Goal: Book appointment/travel/reservation

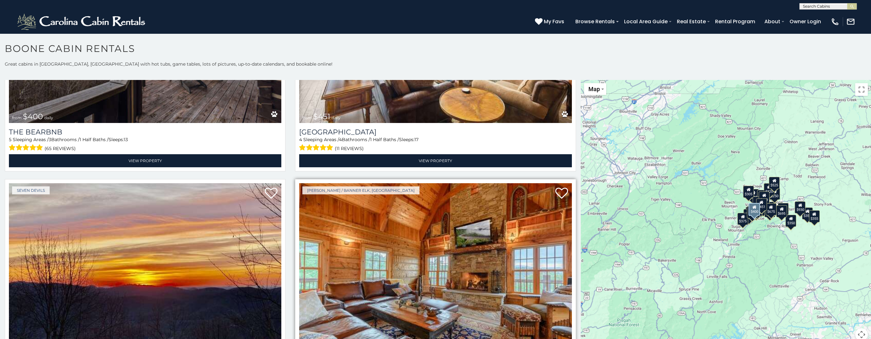
scroll to position [1178, 0]
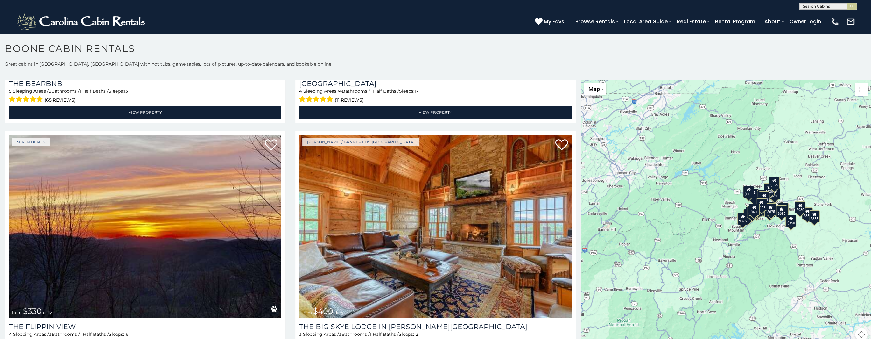
click at [772, 196] on div "$250" at bounding box center [774, 193] width 11 height 12
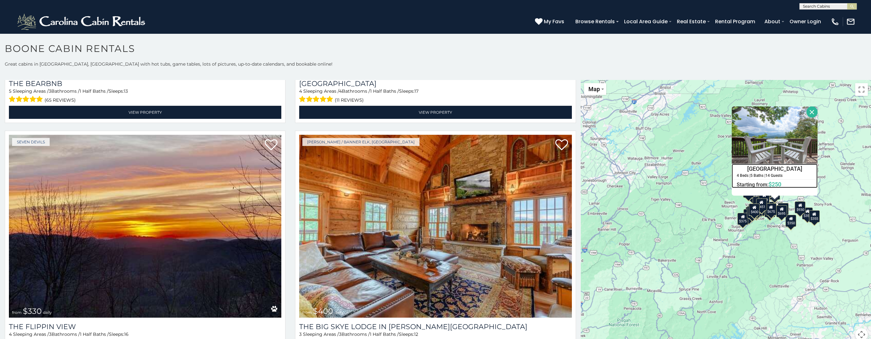
click at [772, 183] on span "$250" at bounding box center [775, 183] width 13 height 7
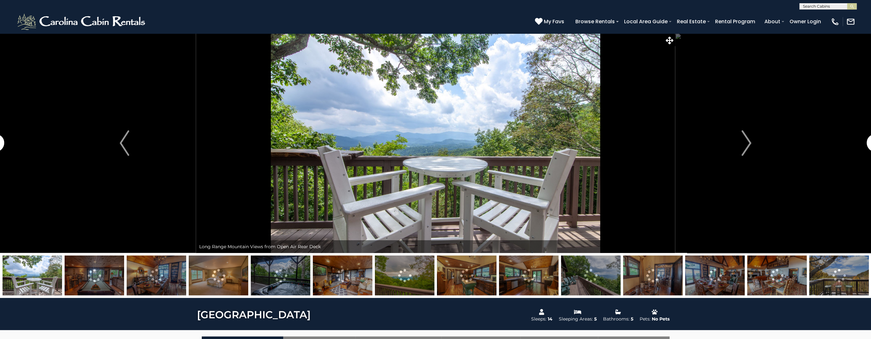
click at [714, 274] on img at bounding box center [715, 275] width 60 height 40
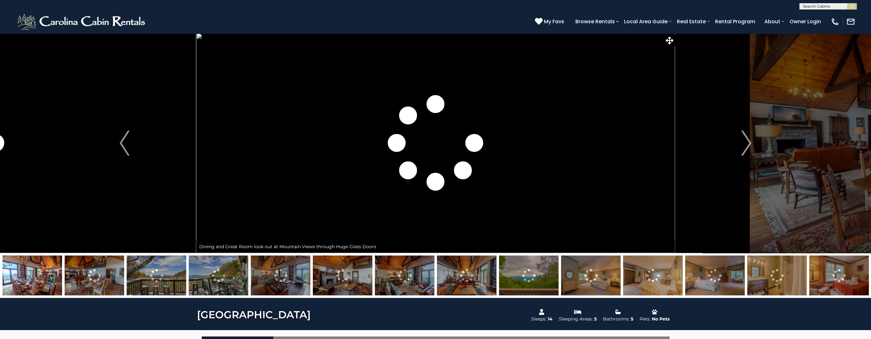
click at [13, 277] on img at bounding box center [33, 275] width 60 height 40
click at [130, 161] on button "Previous" at bounding box center [124, 143] width 143 height 220
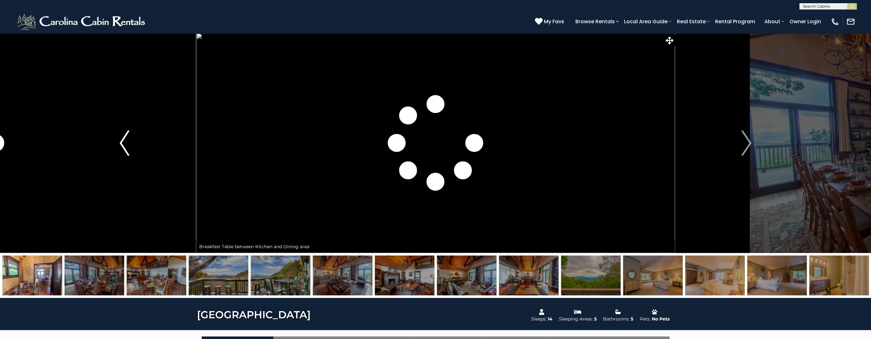
click at [130, 161] on button "Previous" at bounding box center [124, 143] width 143 height 220
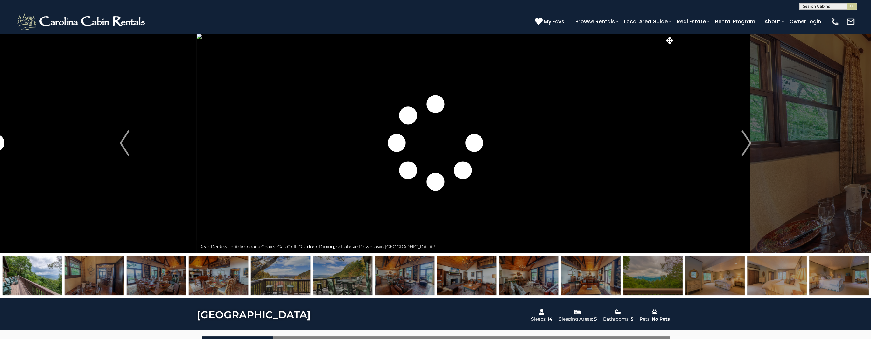
click at [31, 282] on img at bounding box center [33, 275] width 60 height 40
click at [27, 265] on img at bounding box center [33, 275] width 60 height 40
click at [116, 146] on button "Previous" at bounding box center [124, 143] width 143 height 220
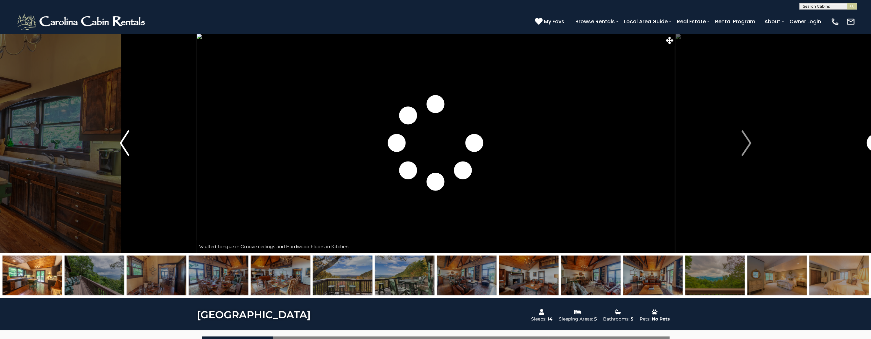
click at [131, 145] on button "Previous" at bounding box center [124, 143] width 143 height 220
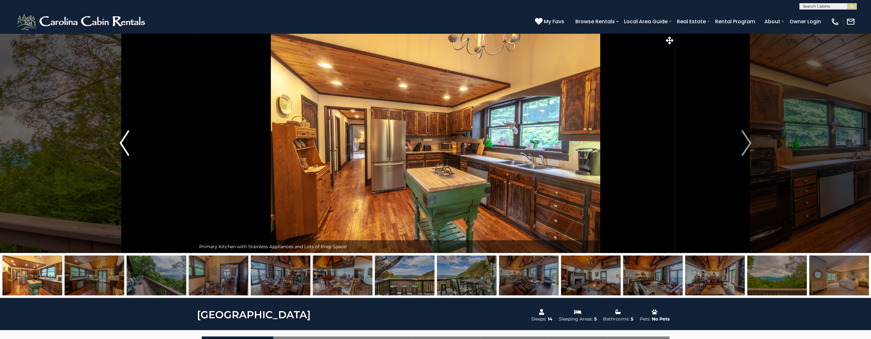
click at [125, 146] on img "Previous" at bounding box center [125, 142] width 10 height 25
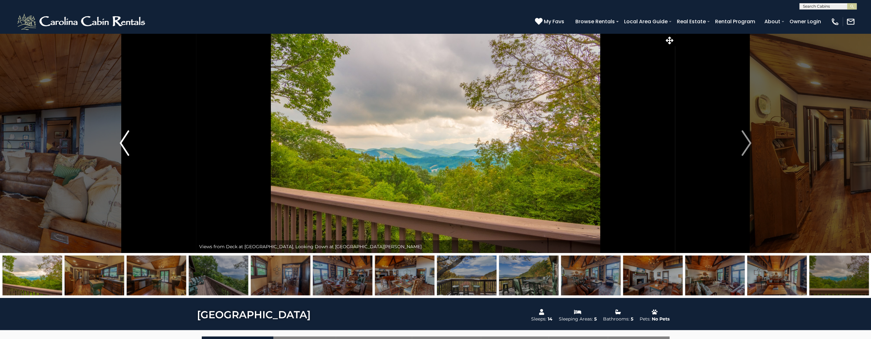
click at [125, 146] on img "Previous" at bounding box center [125, 142] width 10 height 25
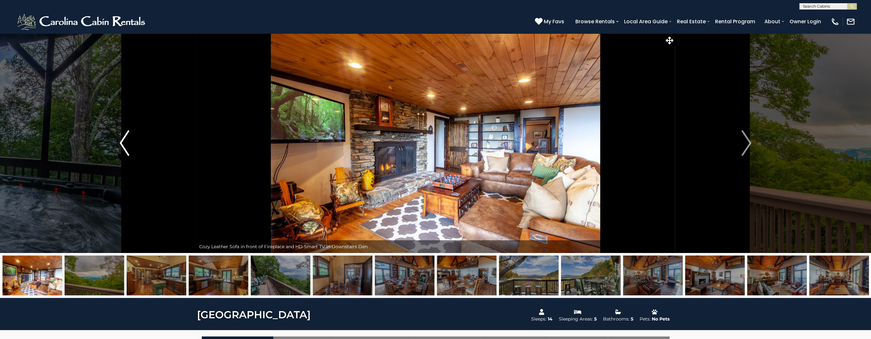
click at [125, 146] on img "Previous" at bounding box center [125, 142] width 10 height 25
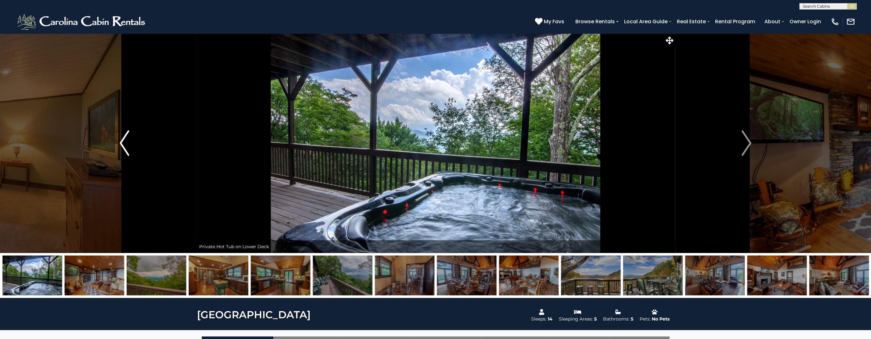
click at [125, 146] on img "Previous" at bounding box center [125, 142] width 10 height 25
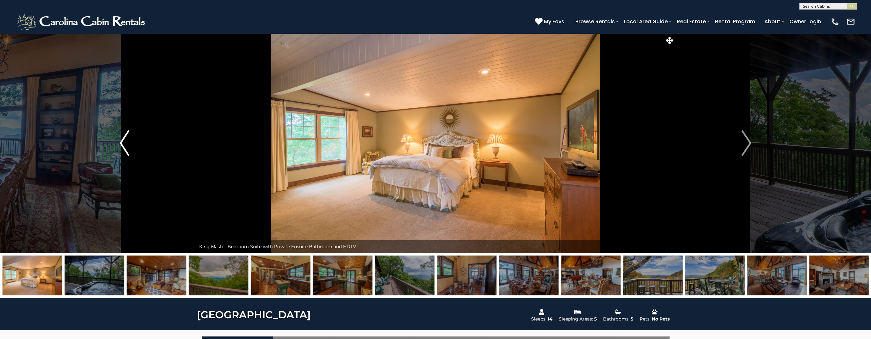
click at [125, 146] on img "Previous" at bounding box center [125, 142] width 10 height 25
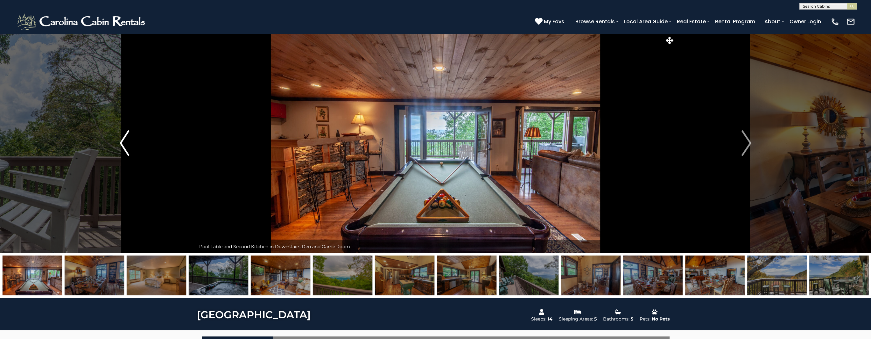
click at [125, 146] on img "Previous" at bounding box center [125, 142] width 10 height 25
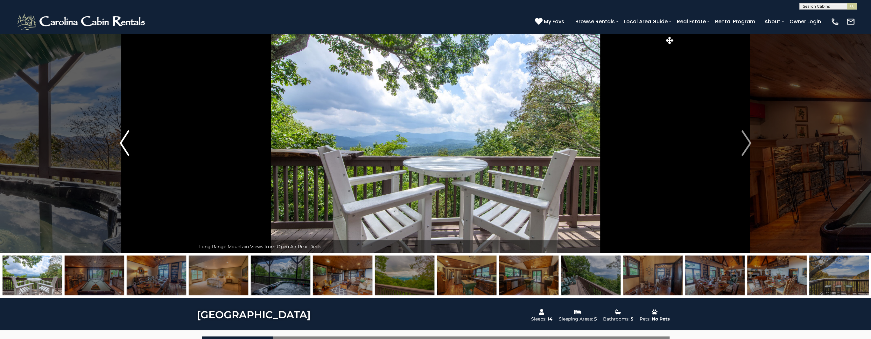
click at [125, 146] on img "Previous" at bounding box center [125, 142] width 10 height 25
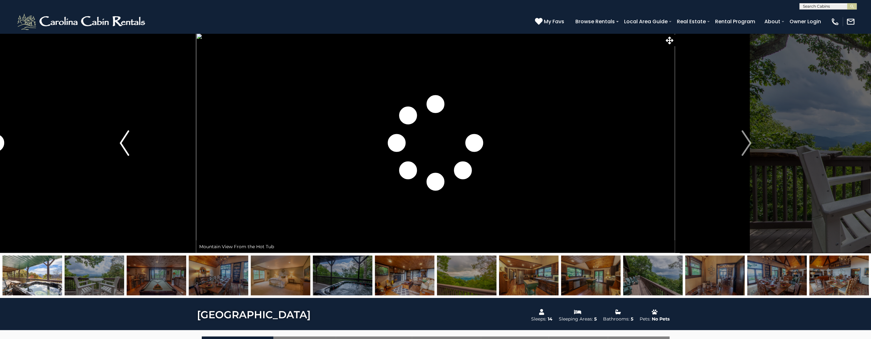
click at [125, 146] on img "Previous" at bounding box center [125, 142] width 10 height 25
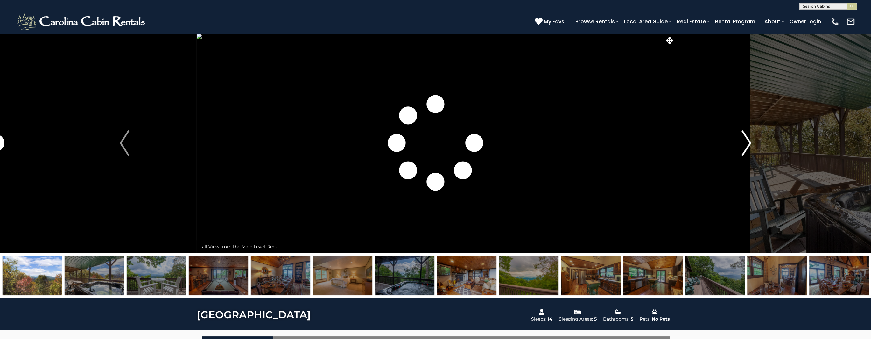
click at [747, 150] on img "Next" at bounding box center [747, 142] width 10 height 25
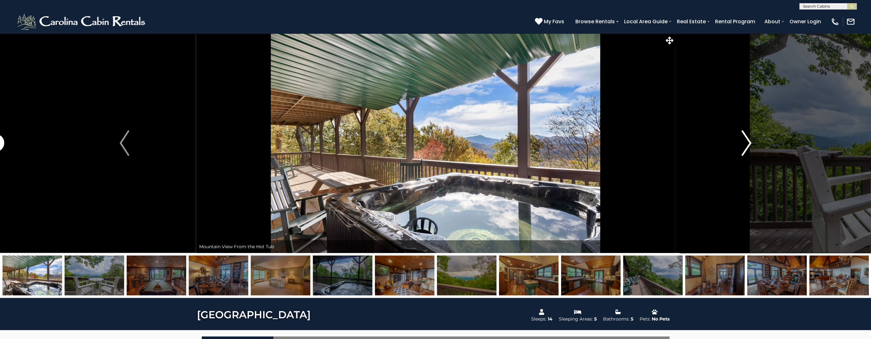
click at [763, 137] on button "Next" at bounding box center [746, 143] width 143 height 220
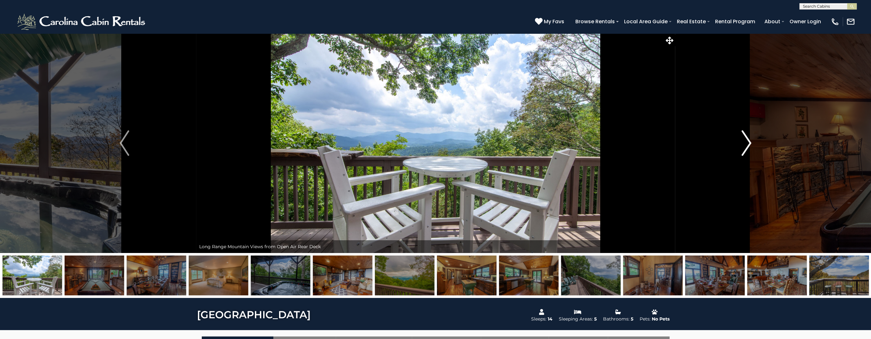
click at [750, 144] on img "Next" at bounding box center [747, 142] width 10 height 25
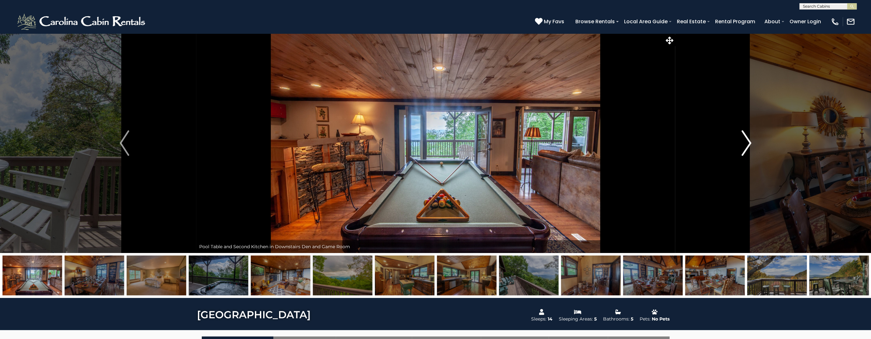
click at [750, 144] on img "Next" at bounding box center [747, 142] width 10 height 25
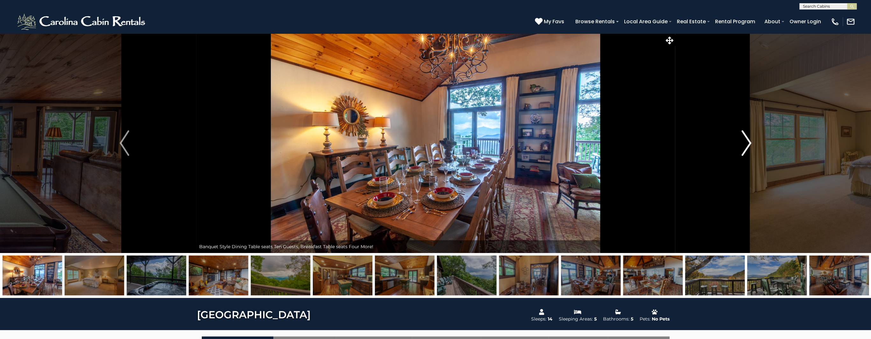
click at [750, 144] on img "Next" at bounding box center [747, 142] width 10 height 25
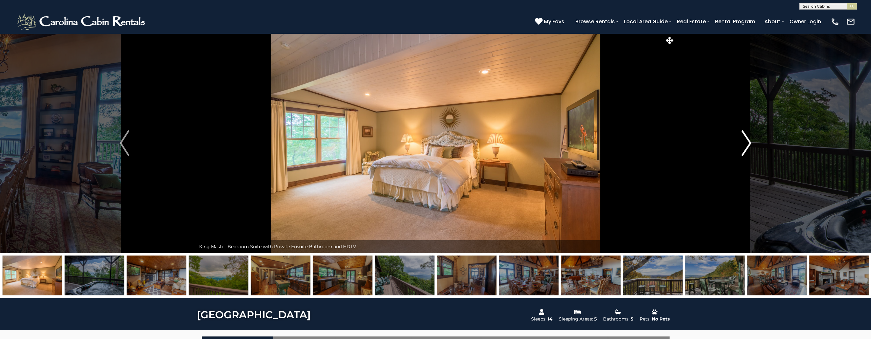
click at [750, 144] on img "Next" at bounding box center [747, 142] width 10 height 25
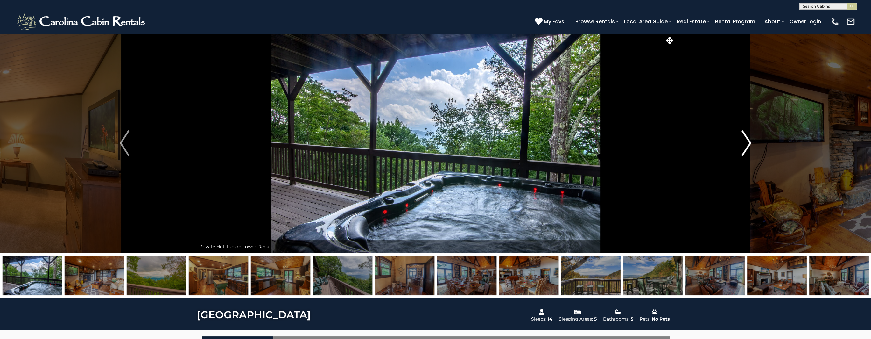
click at [750, 144] on img "Next" at bounding box center [747, 142] width 10 height 25
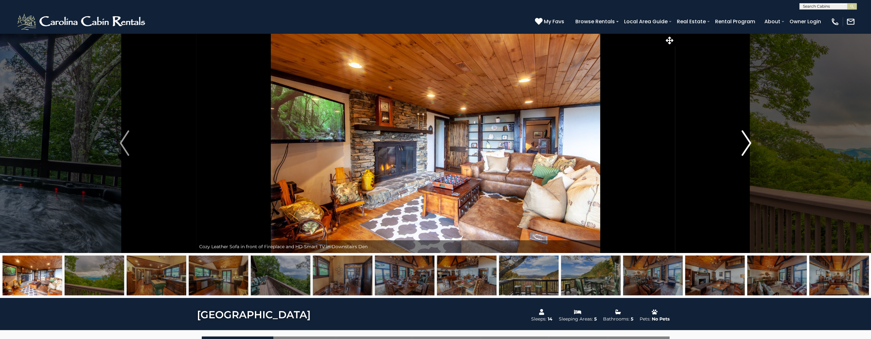
click at [750, 144] on img "Next" at bounding box center [747, 142] width 10 height 25
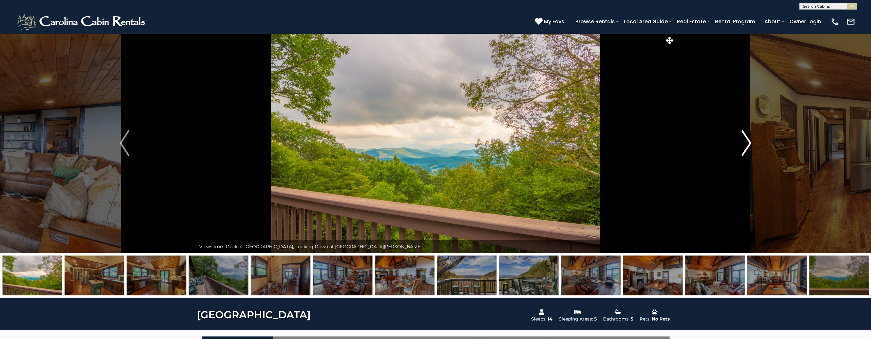
click at [750, 144] on img "Next" at bounding box center [747, 142] width 10 height 25
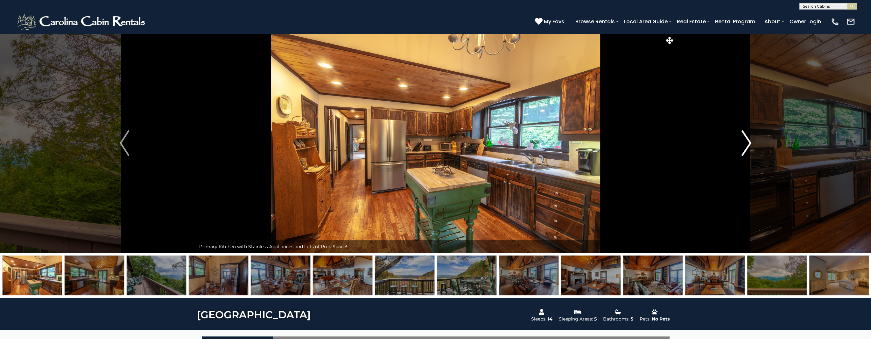
click at [744, 144] on img "Next" at bounding box center [747, 142] width 10 height 25
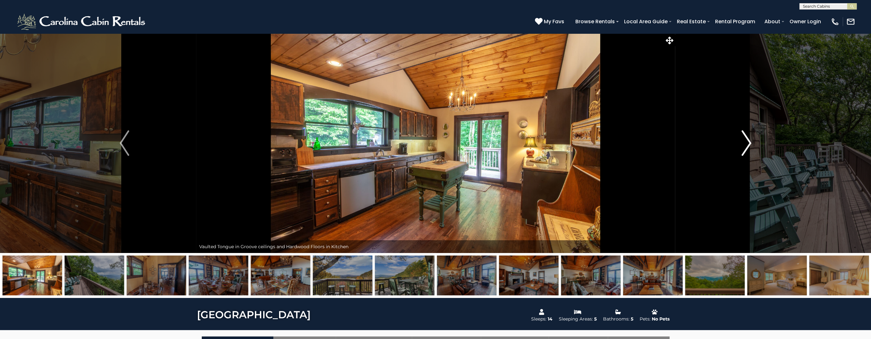
click at [744, 144] on img "Next" at bounding box center [747, 142] width 10 height 25
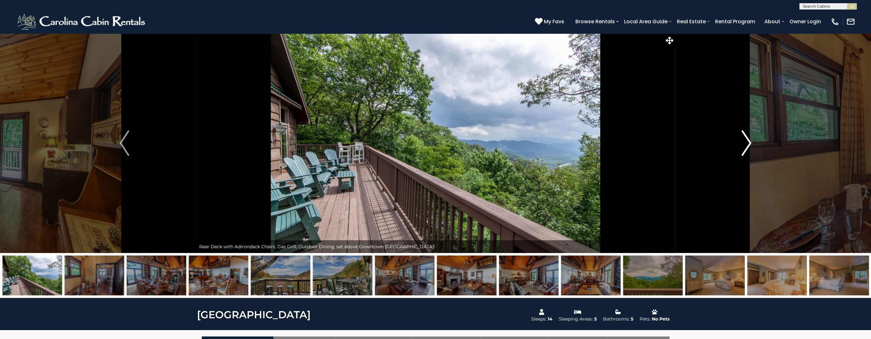
click at [744, 144] on img "Next" at bounding box center [747, 142] width 10 height 25
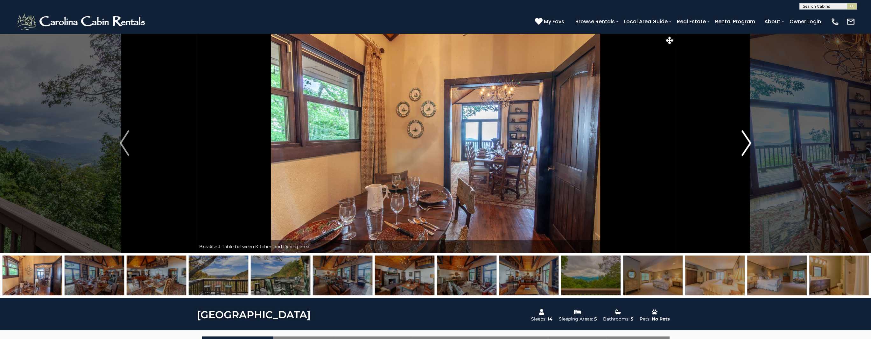
click at [744, 144] on img "Next" at bounding box center [747, 142] width 10 height 25
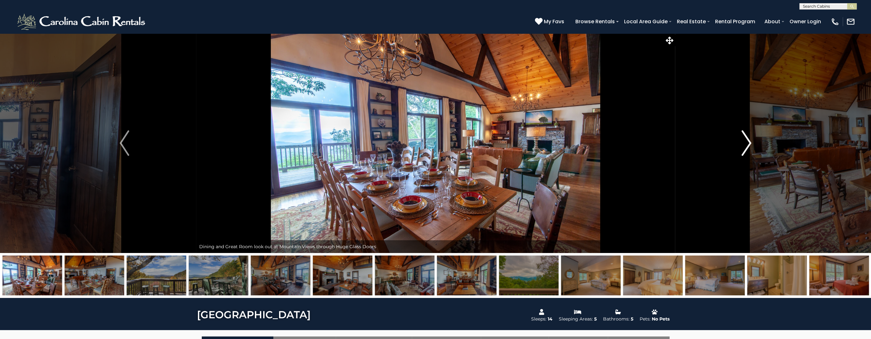
click at [744, 144] on img "Next" at bounding box center [747, 142] width 10 height 25
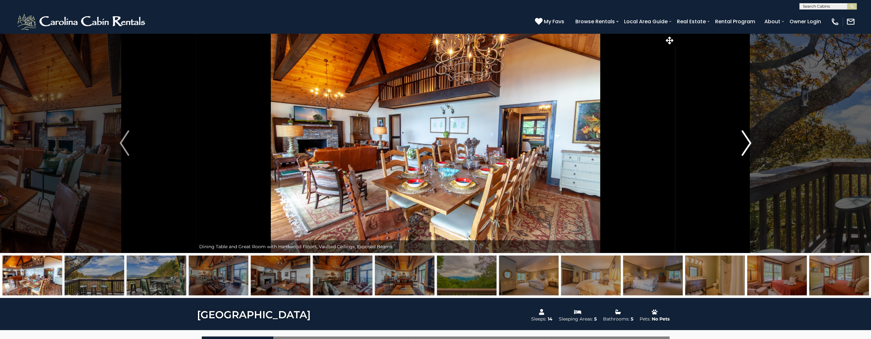
click at [744, 144] on img "Next" at bounding box center [747, 142] width 10 height 25
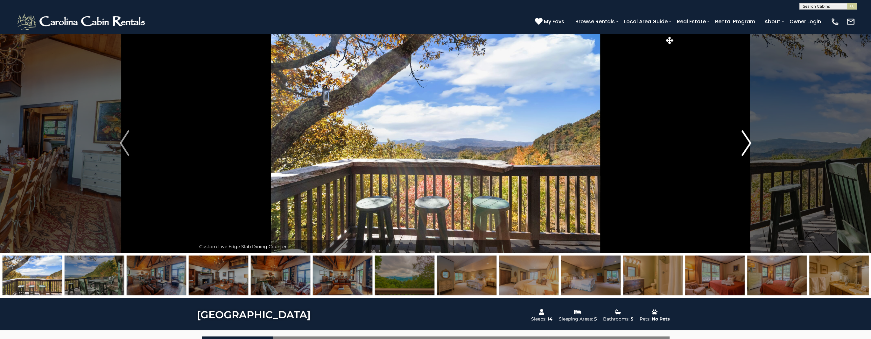
click at [744, 144] on img "Next" at bounding box center [747, 142] width 10 height 25
